Goal: Information Seeking & Learning: Learn about a topic

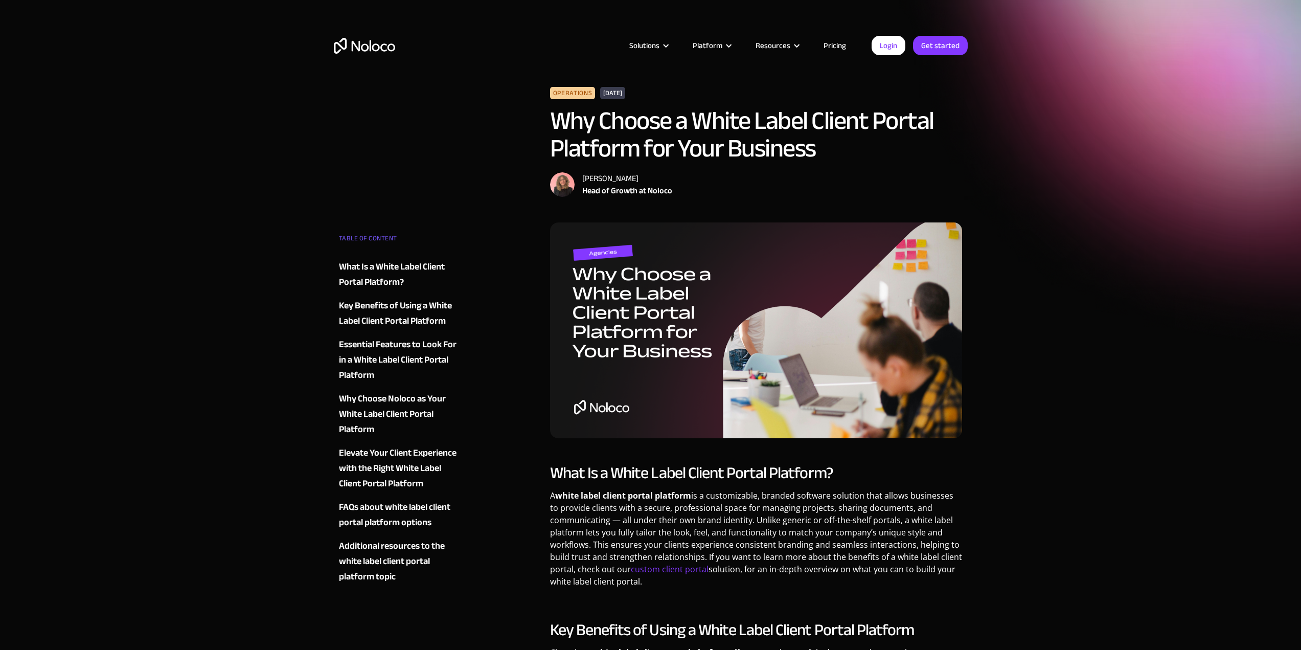
click at [838, 52] on link "Pricing" at bounding box center [835, 45] width 48 height 13
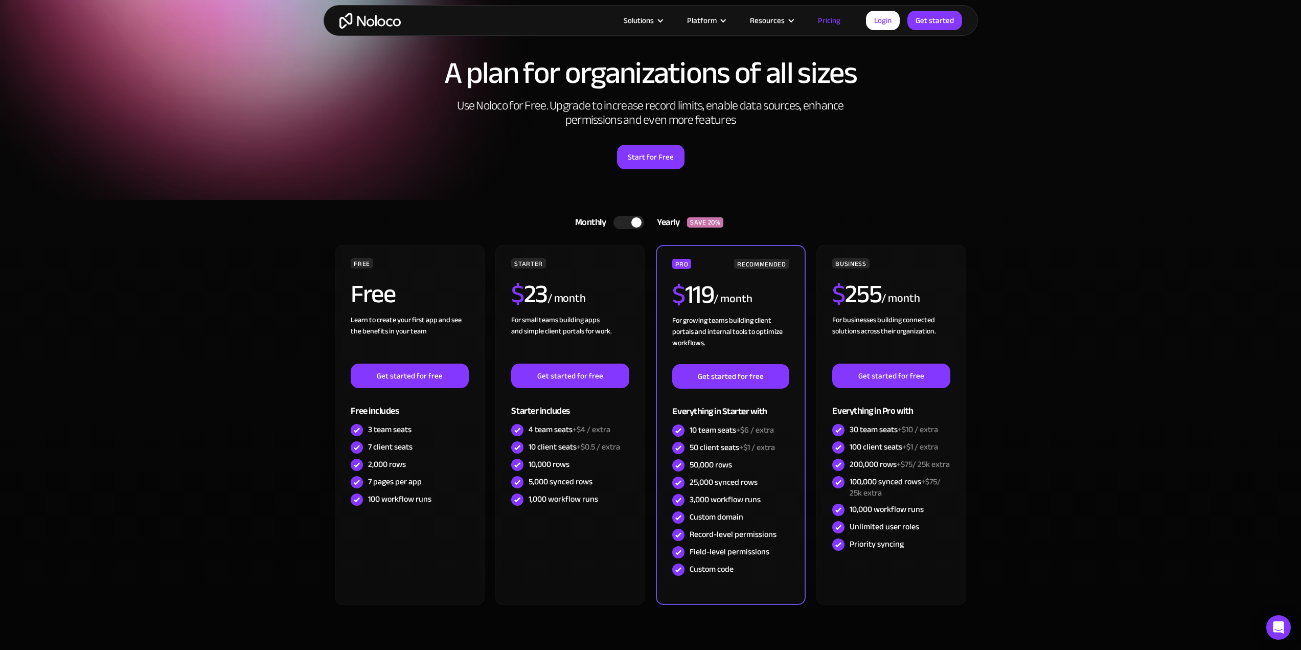
scroll to position [51, 0]
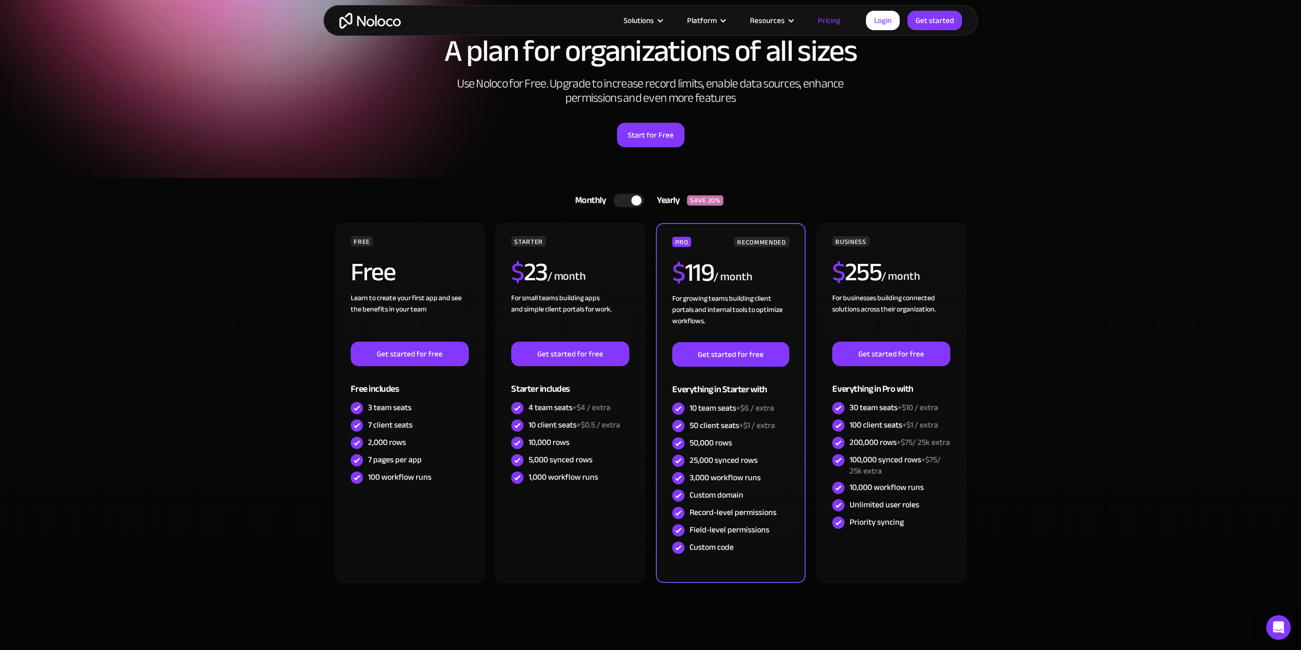
click at [628, 200] on div at bounding box center [628, 200] width 31 height 13
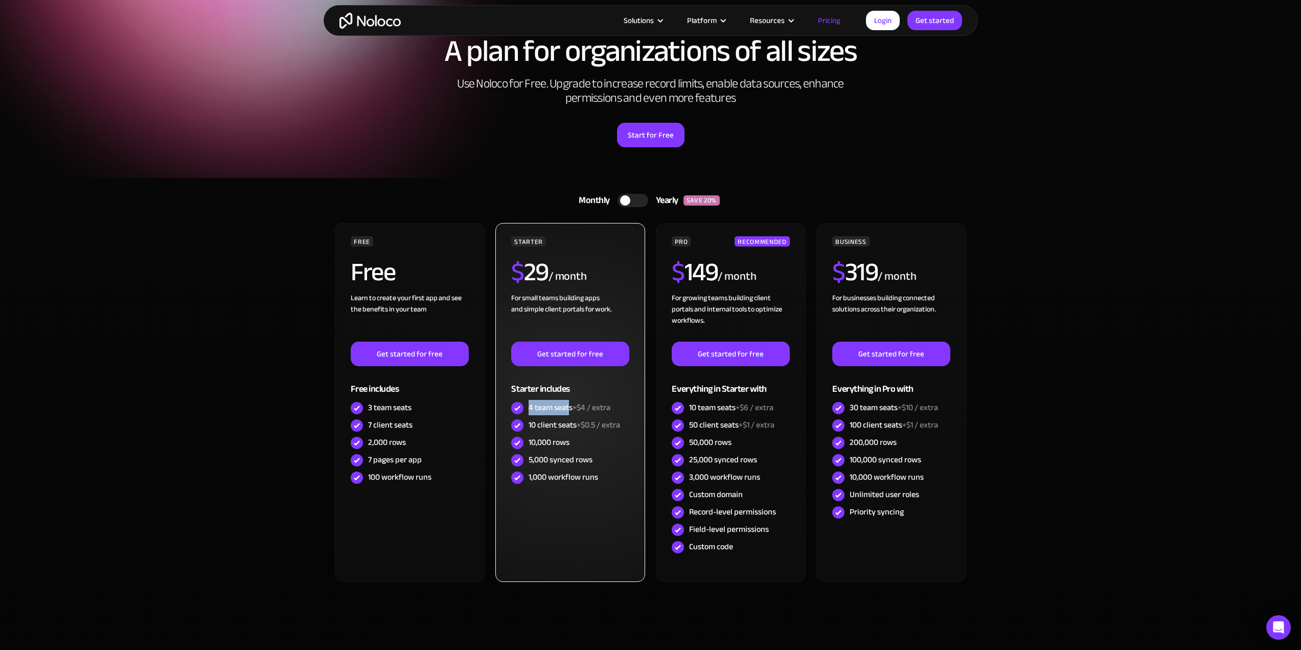
drag, startPoint x: 528, startPoint y: 407, endPoint x: 570, endPoint y: 408, distance: 41.9
click at [570, 408] on div "4 team seats +$4 / extra" at bounding box center [569, 407] width 82 height 11
drag, startPoint x: 526, startPoint y: 426, endPoint x: 576, endPoint y: 425, distance: 49.6
click at [576, 425] on div "10 client seats +$0.5 / extra" at bounding box center [570, 424] width 118 height 17
drag, startPoint x: 531, startPoint y: 444, endPoint x: 575, endPoint y: 442, distance: 43.5
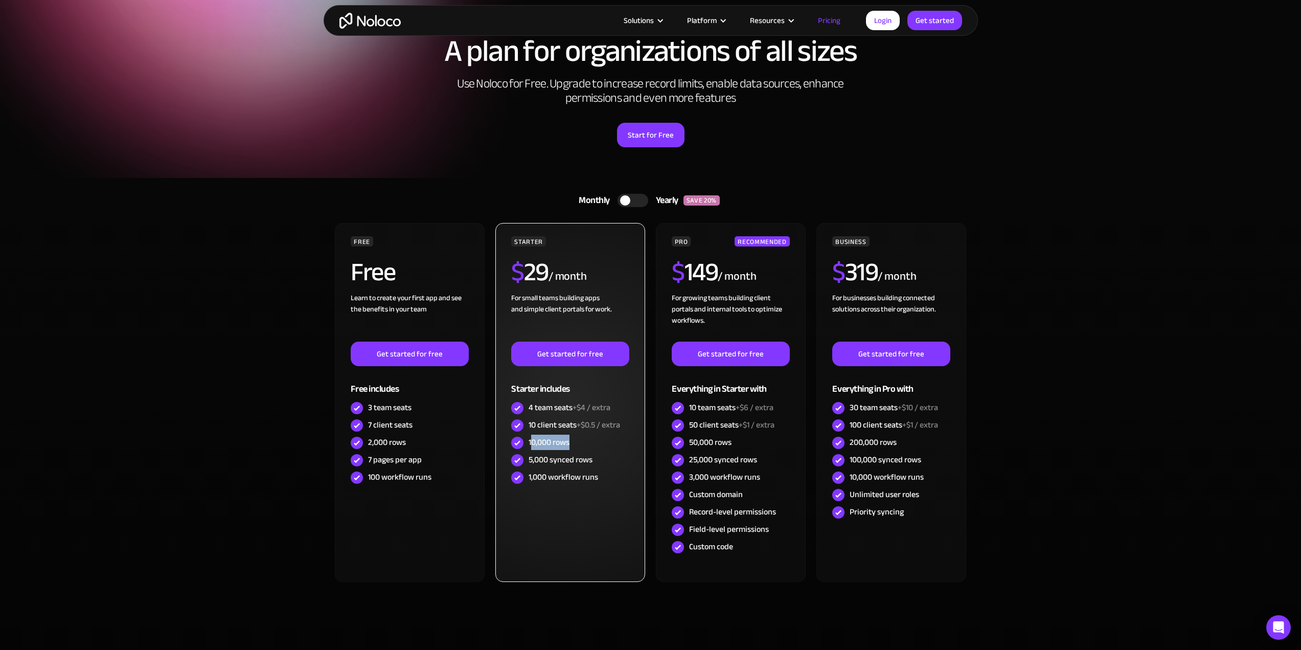
click at [575, 442] on div "10,000 rows" at bounding box center [570, 442] width 118 height 17
drag, startPoint x: 526, startPoint y: 459, endPoint x: 616, endPoint y: 460, distance: 89.9
click at [606, 460] on div "5,000 synced rows" at bounding box center [570, 459] width 118 height 17
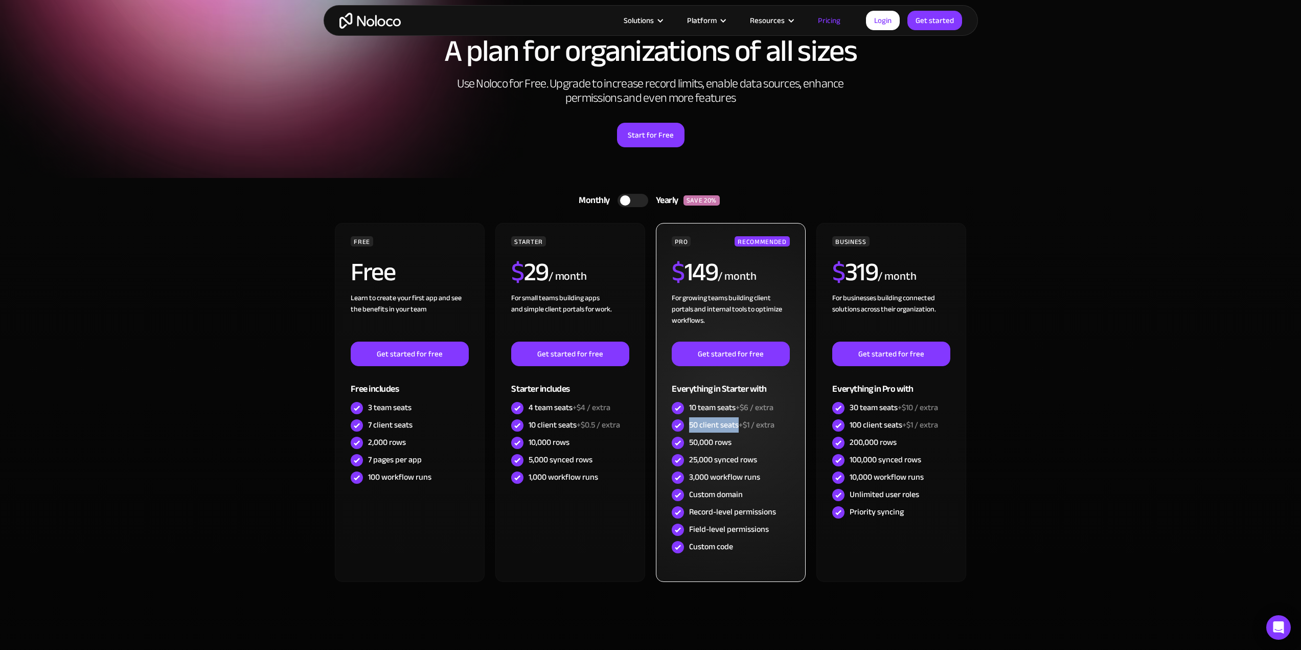
drag, startPoint x: 690, startPoint y: 425, endPoint x: 738, endPoint y: 428, distance: 48.1
click at [738, 428] on div "50 client seats +$1 / extra" at bounding box center [731, 424] width 85 height 11
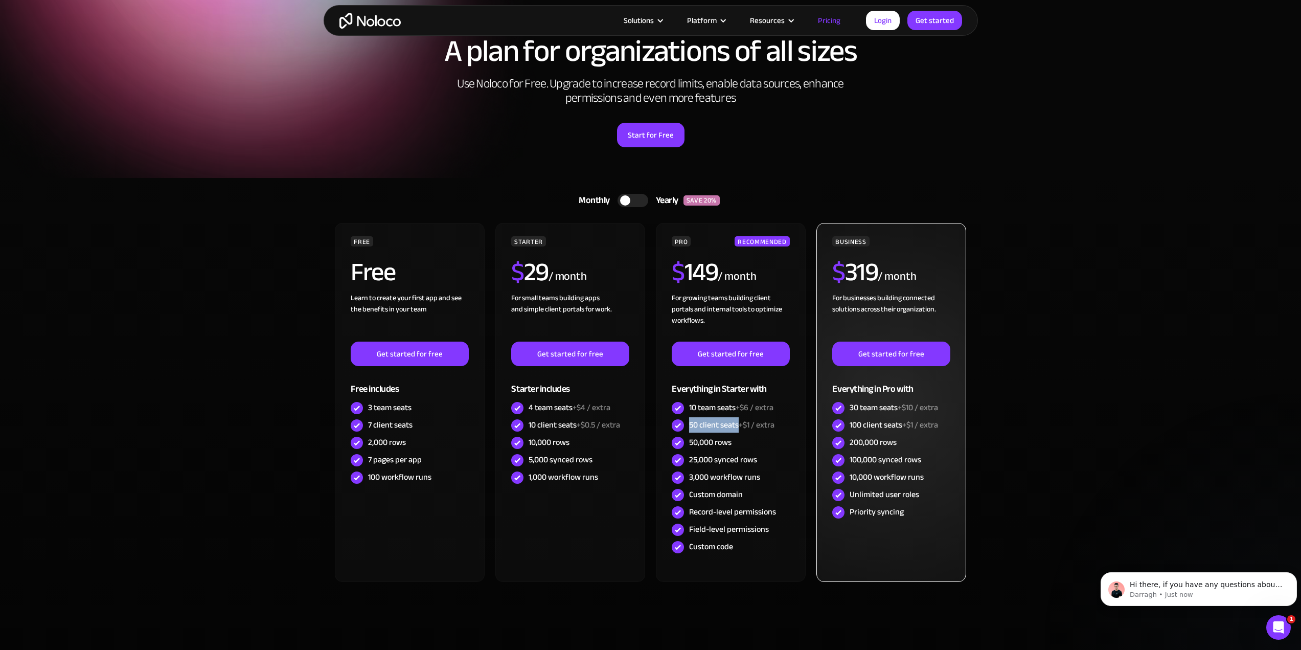
scroll to position [0, 0]
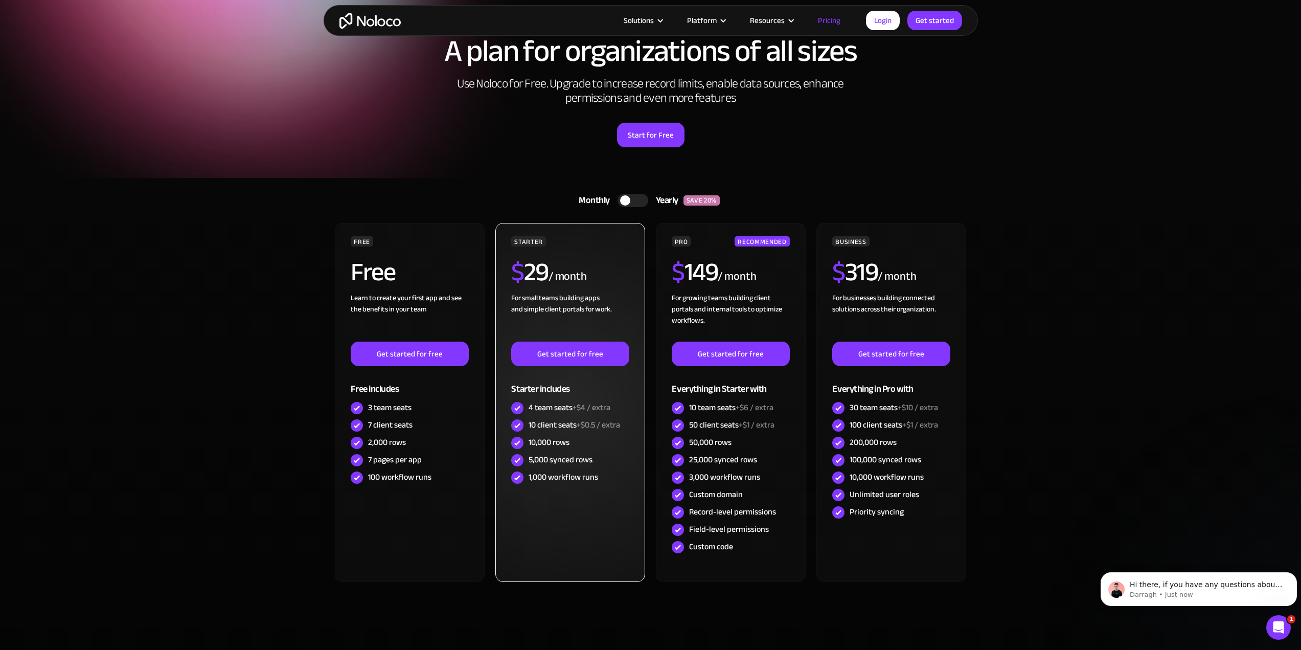
click at [563, 429] on div "10 client seats +$0.5 / extra" at bounding box center [573, 424] width 91 height 11
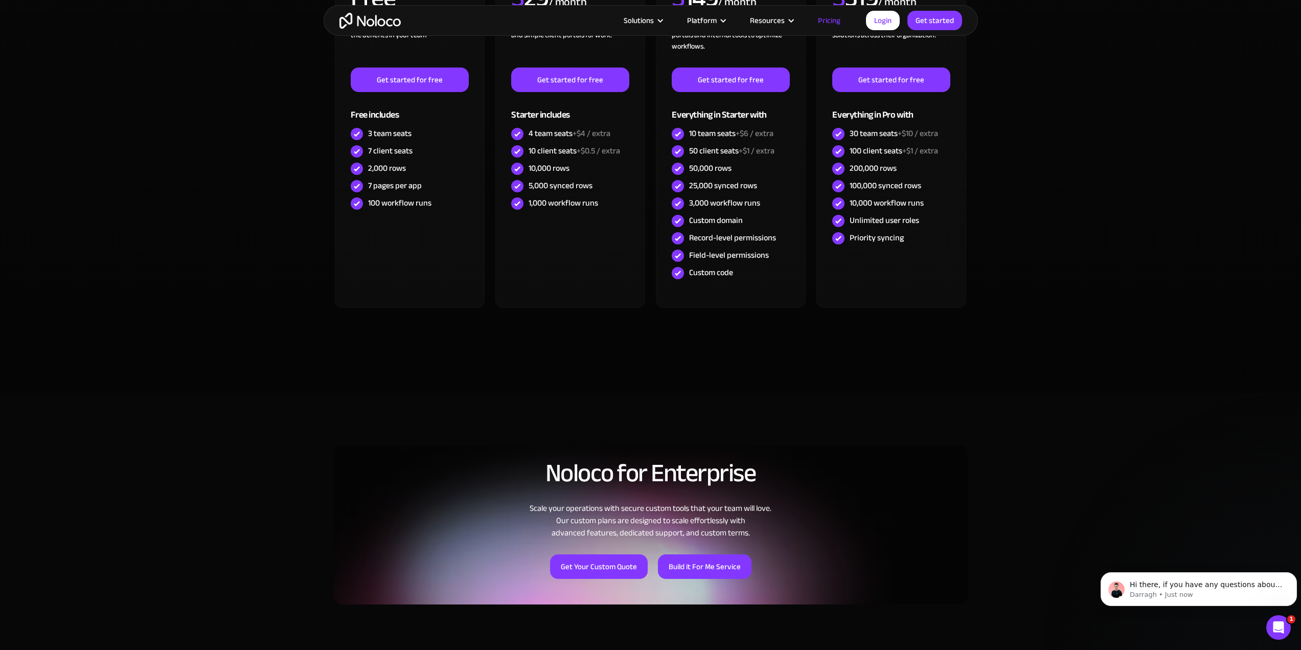
scroll to position [307, 0]
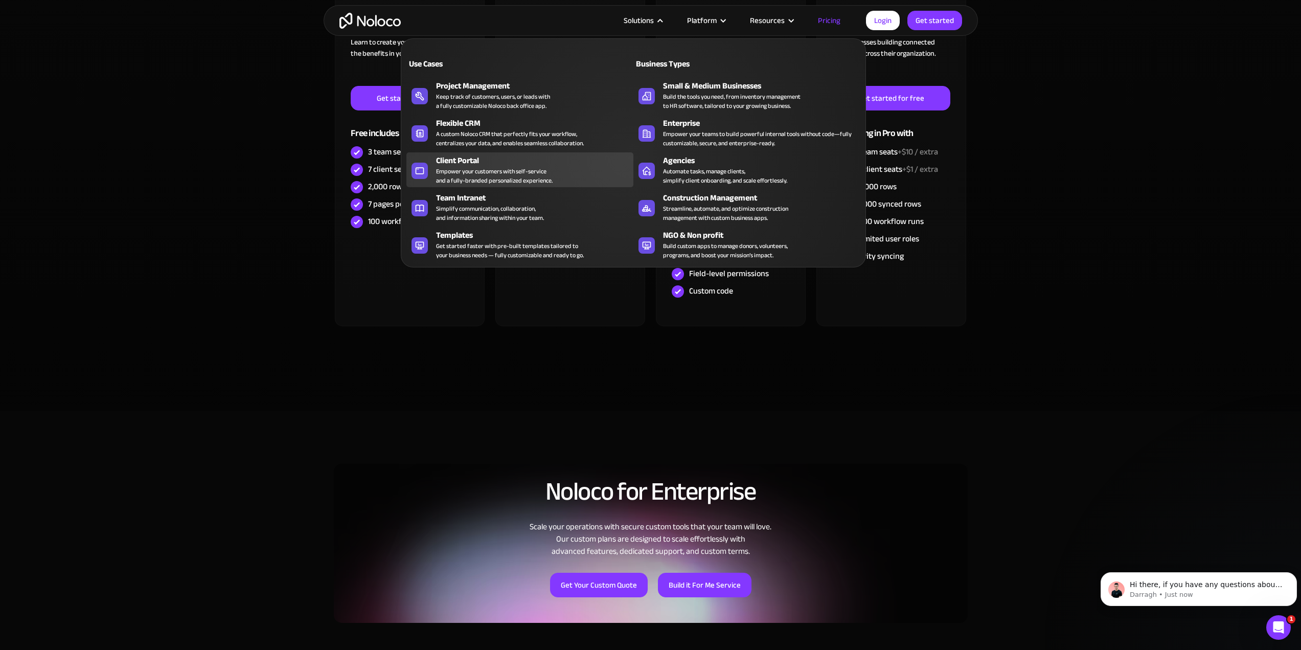
click at [477, 164] on div "Client Portal" at bounding box center [537, 160] width 202 height 12
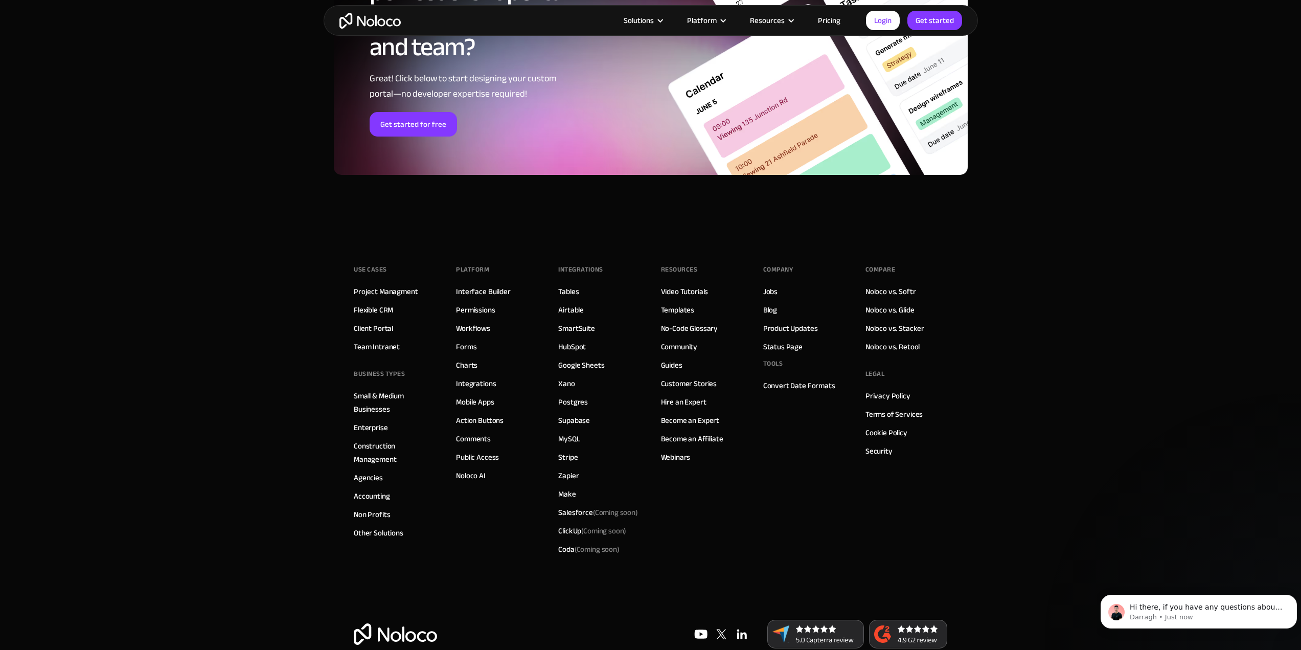
scroll to position [5519, 0]
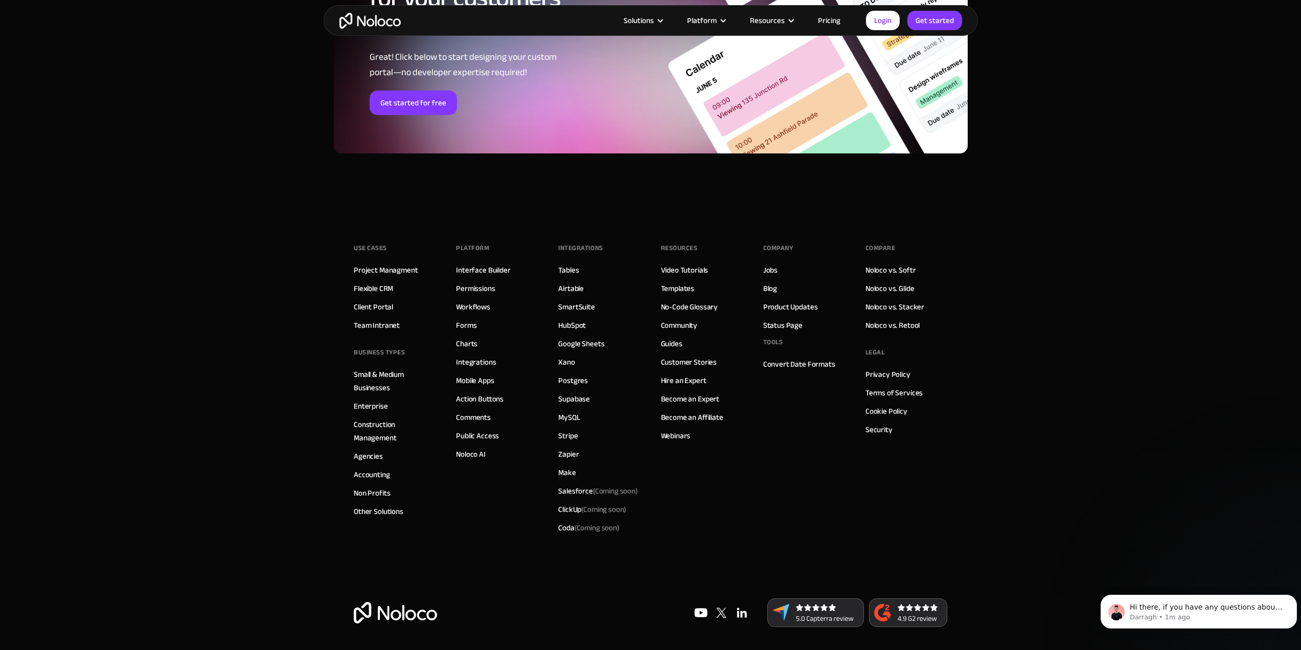
click at [392, 308] on div "Use Cases Project Managment Flexible CRM Client Portal Team Intranet BUSINESS T…" at bounding box center [395, 388] width 82 height 296
click at [681, 289] on link "Templates" at bounding box center [678, 288] width 34 height 13
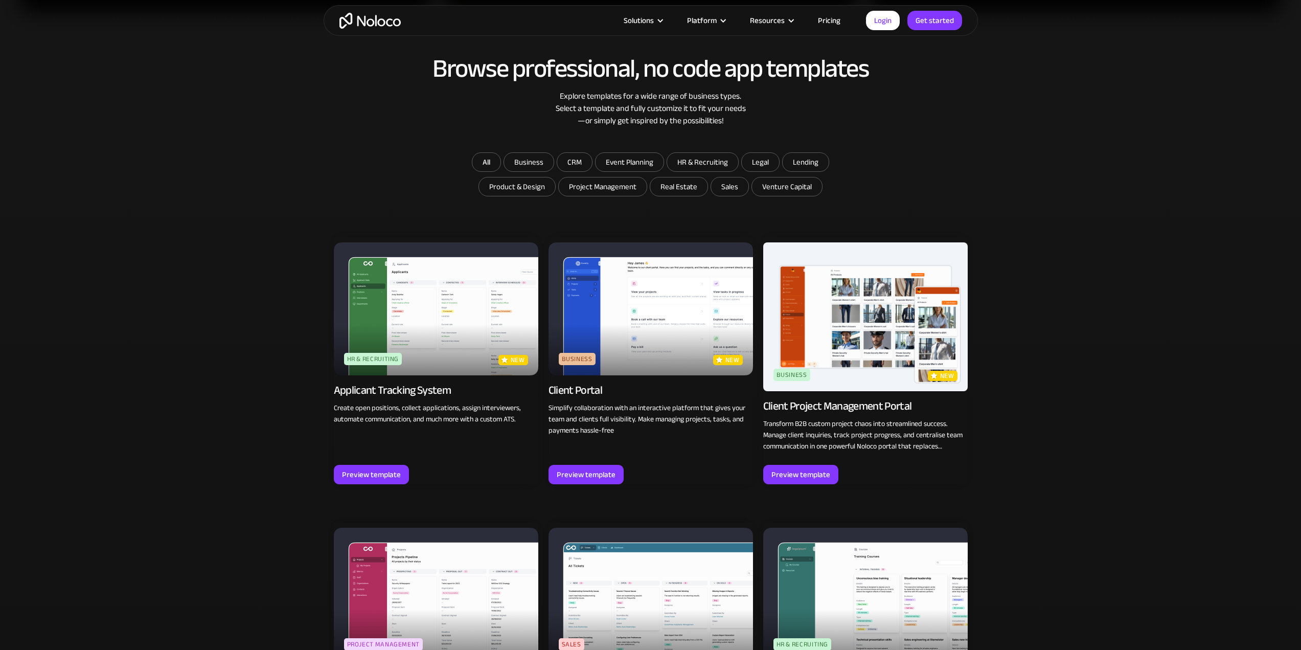
scroll to position [715, 0]
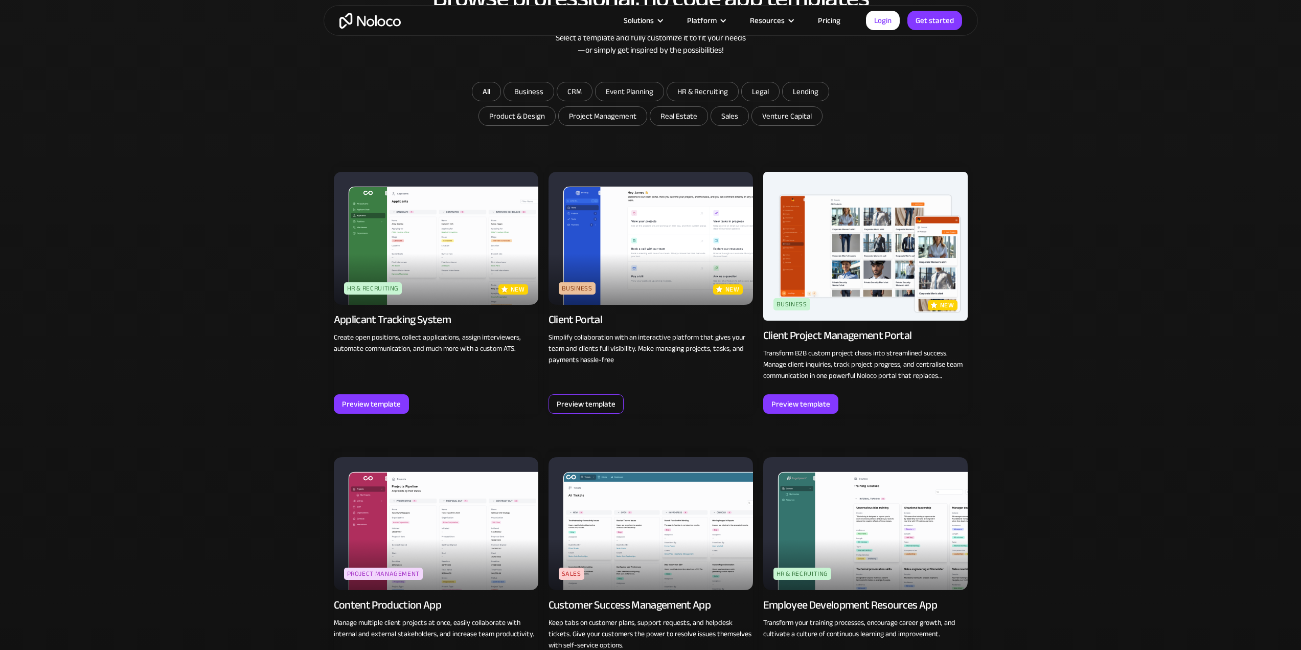
click at [596, 402] on div "Preview template" at bounding box center [586, 403] width 59 height 13
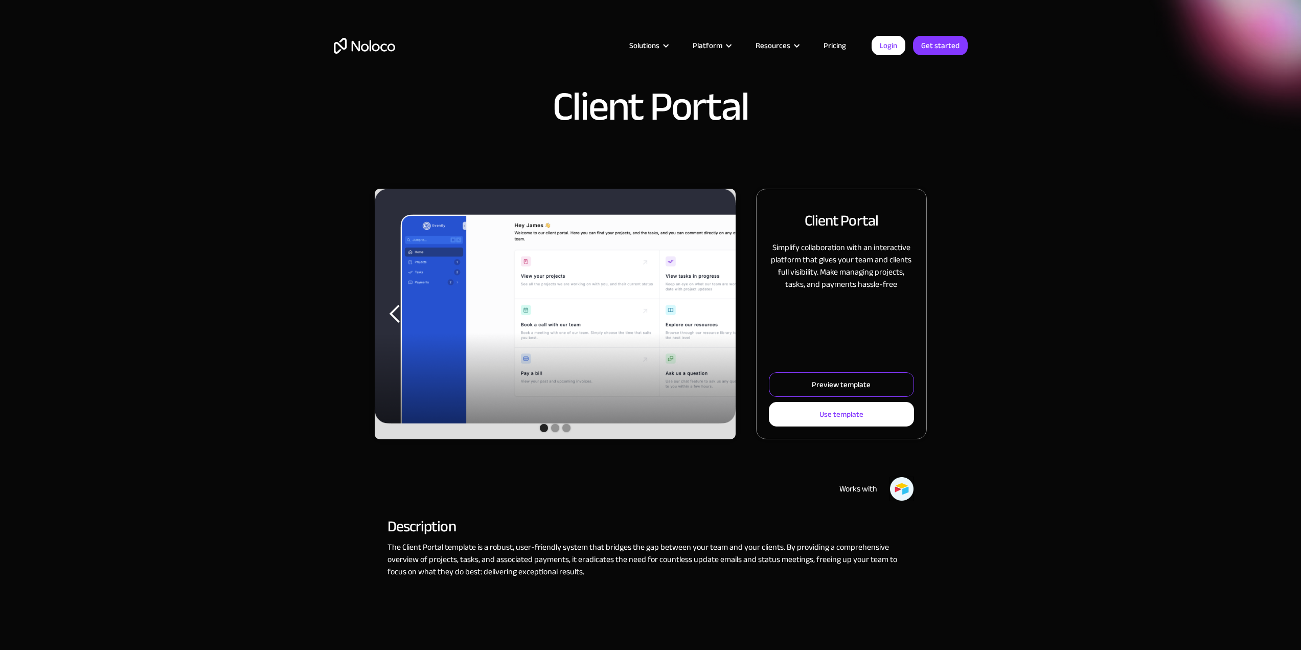
click at [820, 386] on div "Preview template" at bounding box center [841, 384] width 59 height 13
